Goal: Information Seeking & Learning: Find specific fact

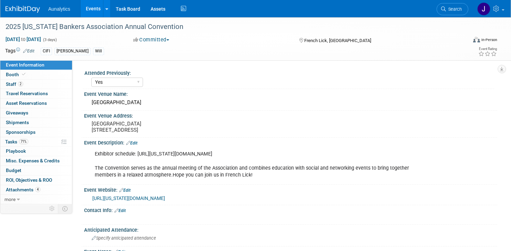
select select "Yes"
select select "CIFI Sales"
select select "Financial"
select select "Bank"
select select "State"
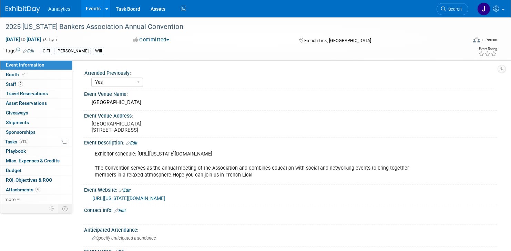
click at [192, 84] on div "Yes No Unsure" at bounding box center [292, 81] width 403 height 11
click at [95, 8] on link "Events" at bounding box center [93, 8] width 25 height 17
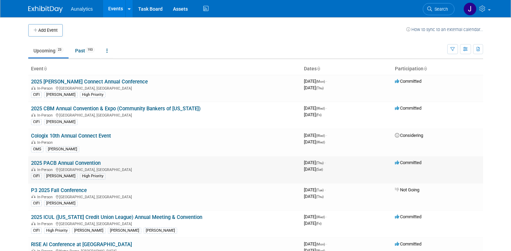
click at [74, 162] on link "2025 PACB Annual Convention" at bounding box center [66, 163] width 70 height 6
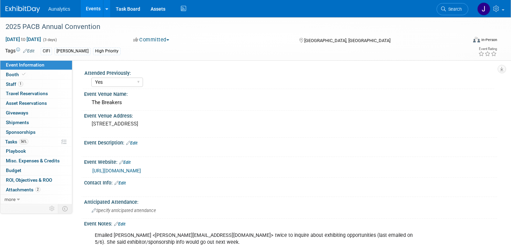
select select "Yes"
click at [31, 141] on link "56% Tasks 56%" at bounding box center [36, 141] width 72 height 9
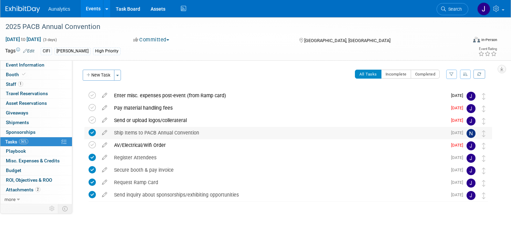
click at [143, 131] on div "Ship Items to PACB Annual Convention" at bounding box center [279, 133] width 336 height 12
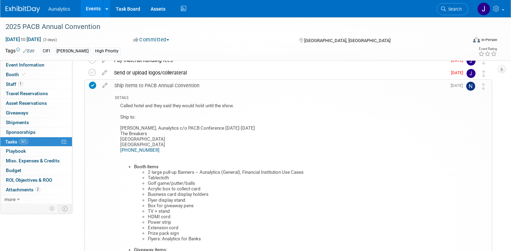
scroll to position [45, 0]
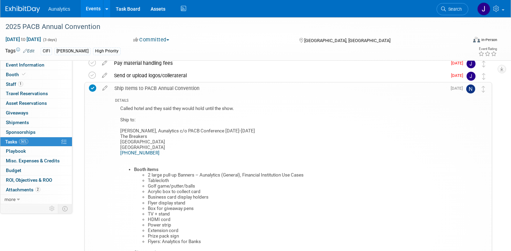
click at [122, 132] on div "Called hotel and they said they would hold until the show. Ship to: Brad Thien,…" at bounding box center [280, 199] width 331 height 191
drag, startPoint x: 120, startPoint y: 131, endPoint x: 184, endPoint y: 147, distance: 65.9
click at [184, 147] on div "Called hotel and they said they would hold until the show. Ship to: Brad Thien,…" at bounding box center [280, 199] width 331 height 191
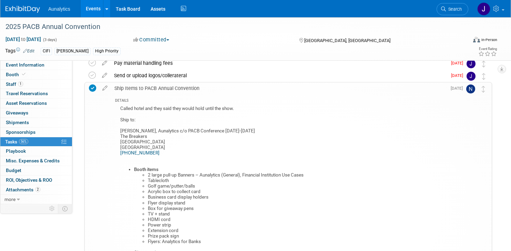
copy div "Brad Thien, Aunalytics c/o PACB Conference 9/11-9/13/2025 The Breakers One Sout…"
click at [243, 90] on div "Ship Items to PACB Annual Convention" at bounding box center [279, 88] width 336 height 12
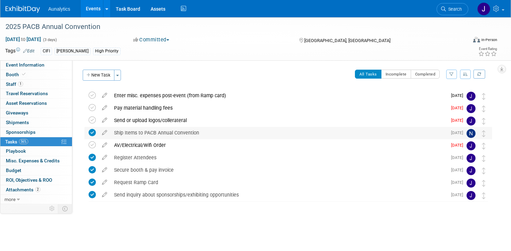
scroll to position [0, 0]
click at [94, 9] on link "Events" at bounding box center [93, 8] width 25 height 17
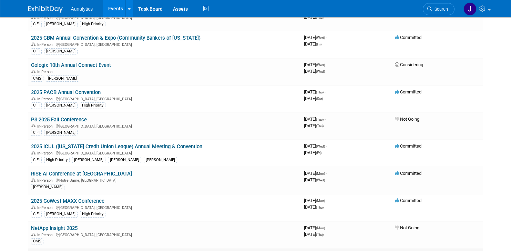
scroll to position [65, 0]
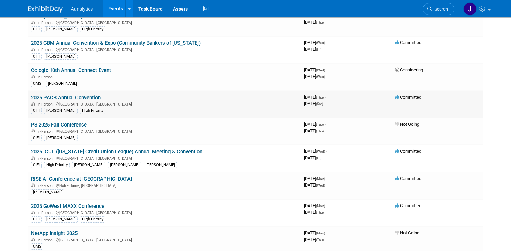
click at [84, 98] on link "2025 PACB Annual Convention" at bounding box center [66, 97] width 70 height 6
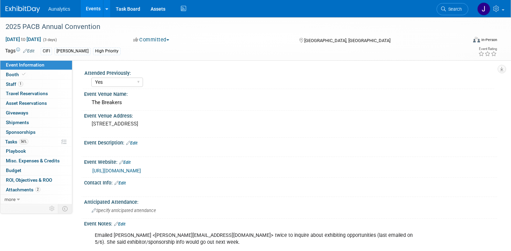
select select "Yes"
click at [130, 172] on link "[URL][DOMAIN_NAME]" at bounding box center [116, 171] width 49 height 6
